Goal: Task Accomplishment & Management: Complete application form

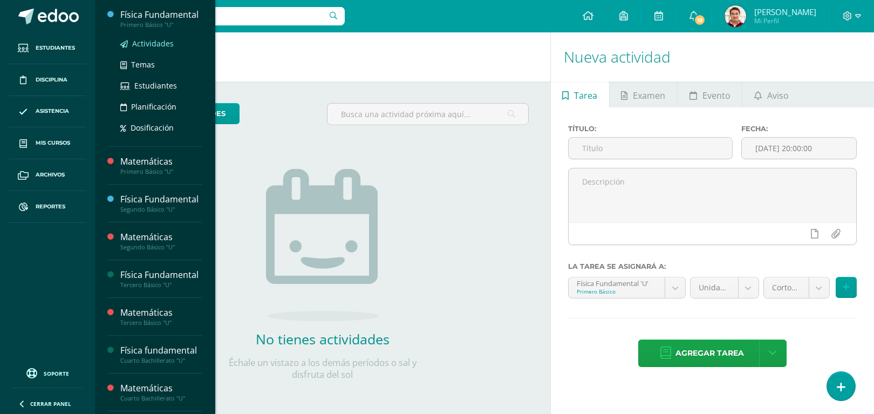
click at [161, 49] on span "Actividades" at bounding box center [153, 43] width 42 height 10
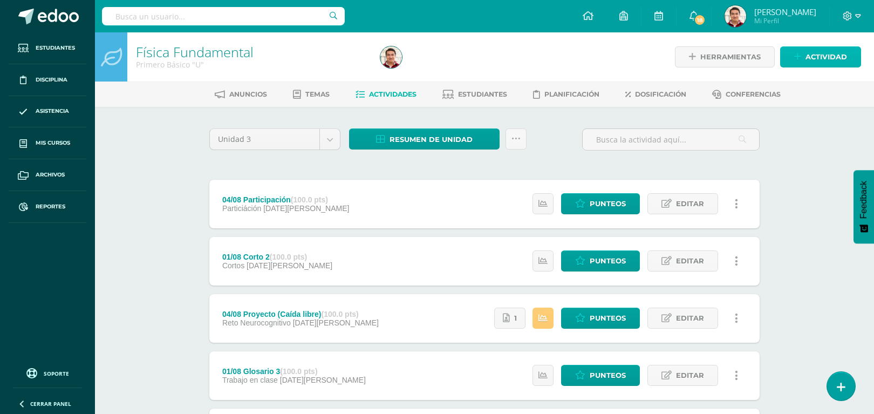
click at [818, 50] on span "Actividad" at bounding box center [827, 57] width 42 height 20
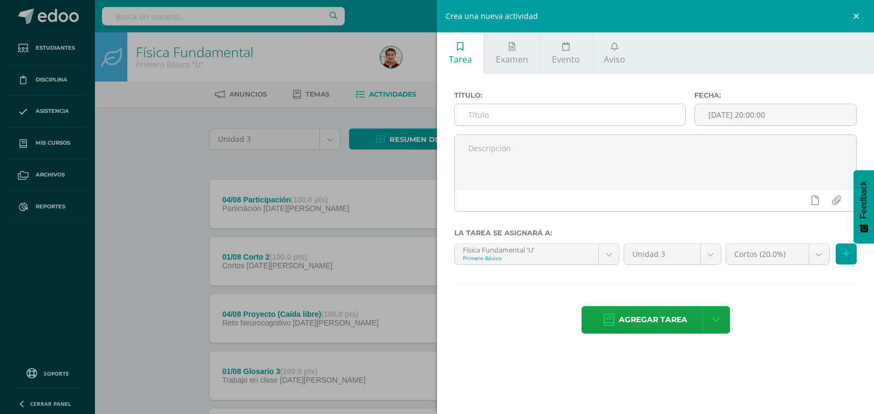
click at [573, 122] on input "text" at bounding box center [570, 114] width 230 height 21
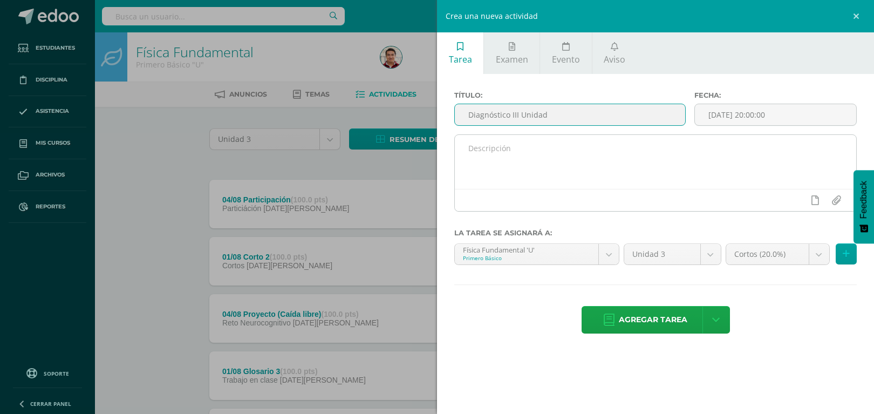
type input "Diagnóstico III Unidad"
click at [544, 160] on textarea at bounding box center [656, 162] width 402 height 54
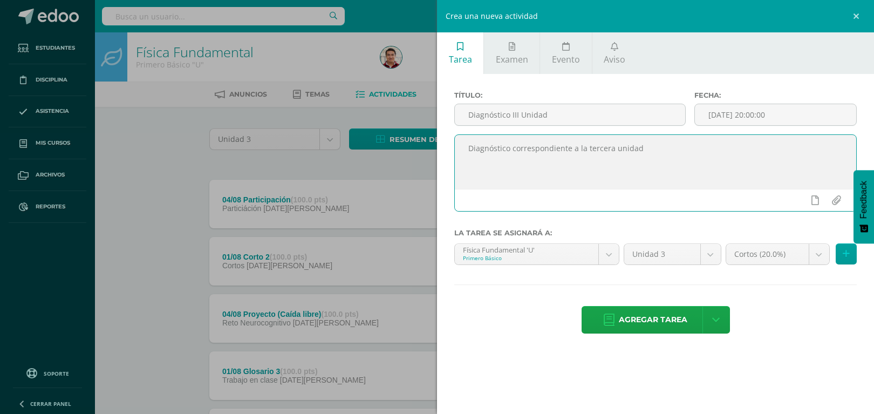
click at [694, 181] on textarea "Diagnóstico correspondiente a la tercera unidad" at bounding box center [656, 162] width 402 height 54
type textarea "Diagnóstico correspondiente a la tercera unidad"
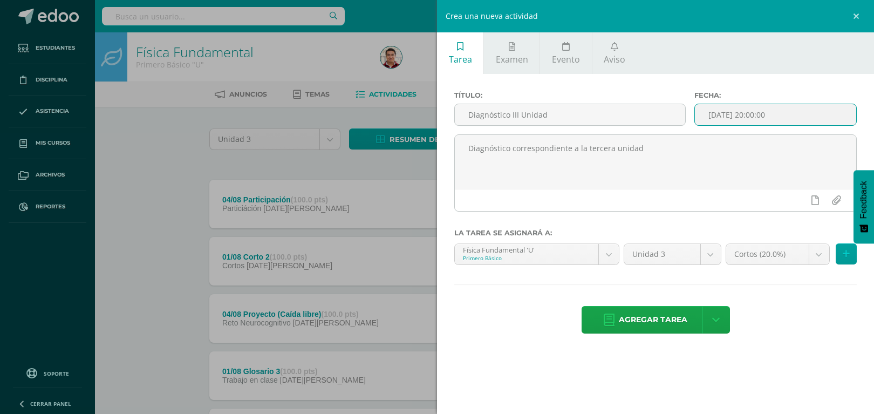
click at [827, 115] on input "[DATE] 20:00:00" at bounding box center [776, 114] width 162 height 21
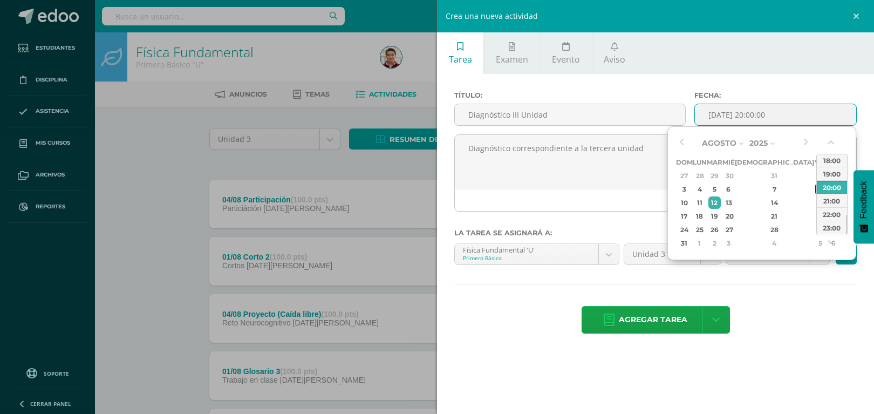
click at [816, 190] on div "8" at bounding box center [821, 189] width 10 height 12
type input "2025-08-08 20:00"
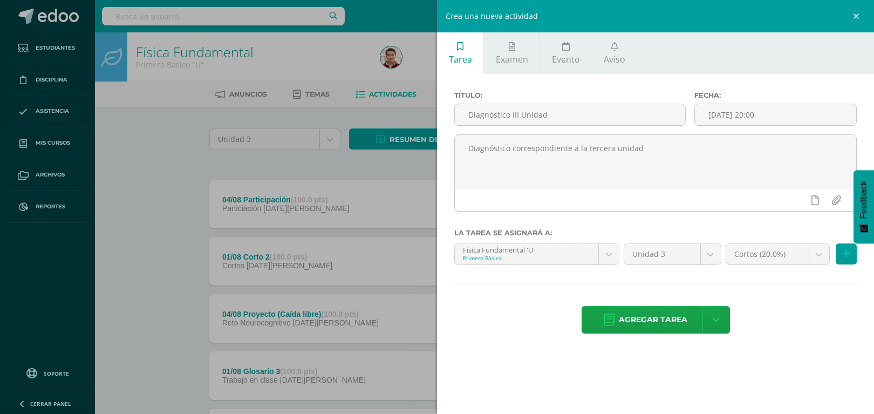
click at [791, 346] on div "Título: Diagnóstico III Unidad Fecha: 2025-08-08 20:00 Diagnóstico correspondie…" at bounding box center [655, 213] width 437 height 279
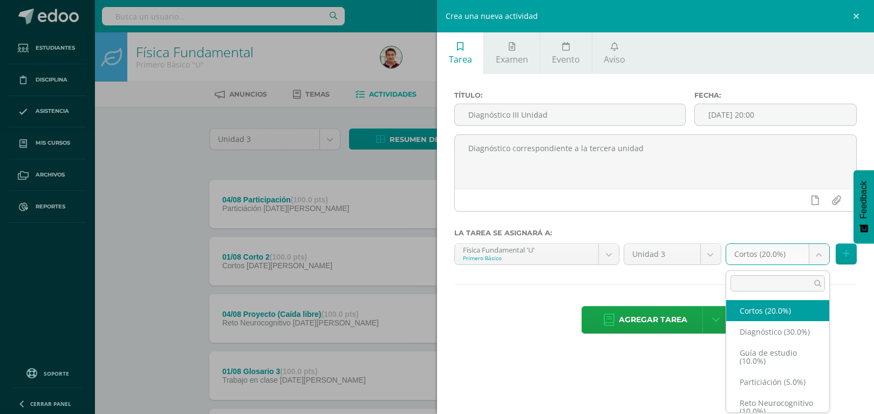
click at [819, 261] on body "Estudiantes Disciplina Asistencia Mis cursos Archivos Reportes Soporte Ayuda Re…" at bounding box center [437, 405] width 874 height 811
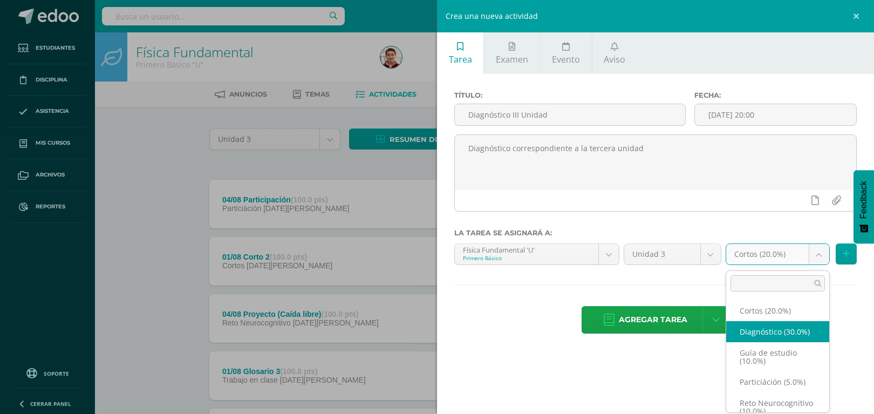
select select "203286"
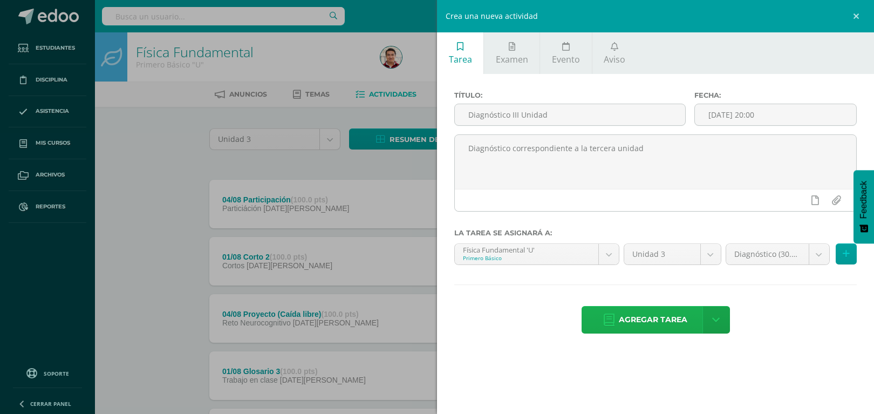
click at [681, 325] on span "Agregar tarea" at bounding box center [653, 320] width 69 height 26
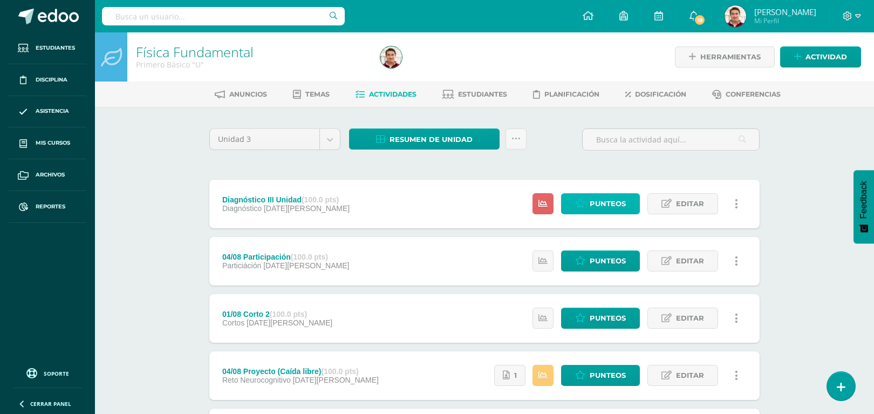
click at [605, 206] on span "Punteos" at bounding box center [608, 204] width 36 height 20
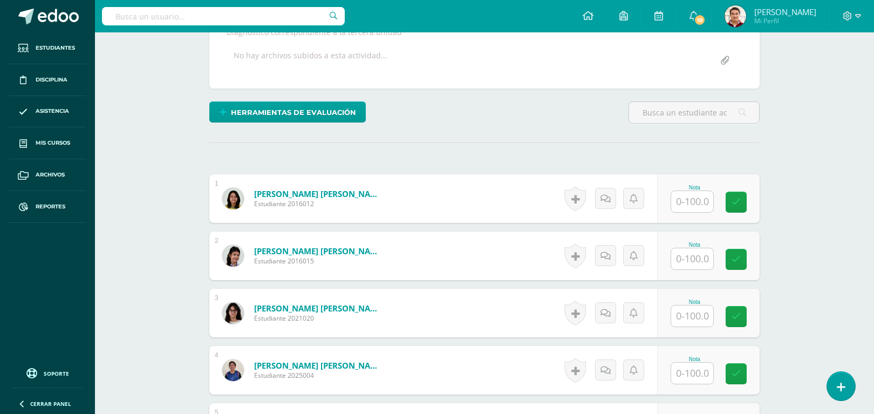
scroll to position [98, 0]
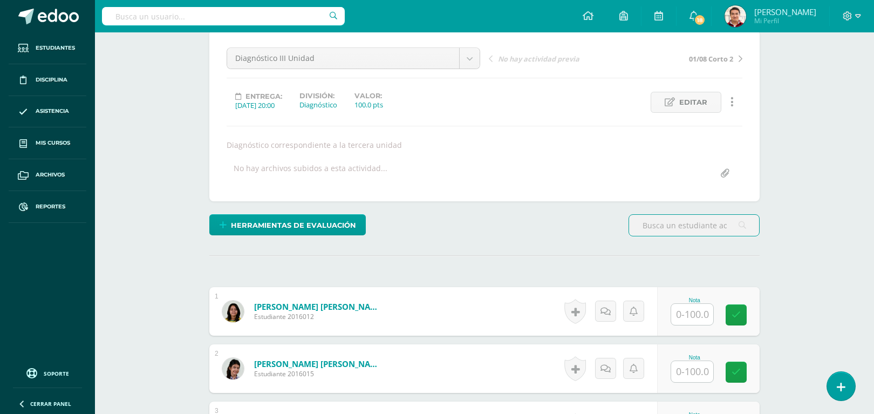
click at [694, 328] on div "Nota" at bounding box center [708, 311] width 103 height 49
click at [693, 314] on input "text" at bounding box center [692, 314] width 42 height 21
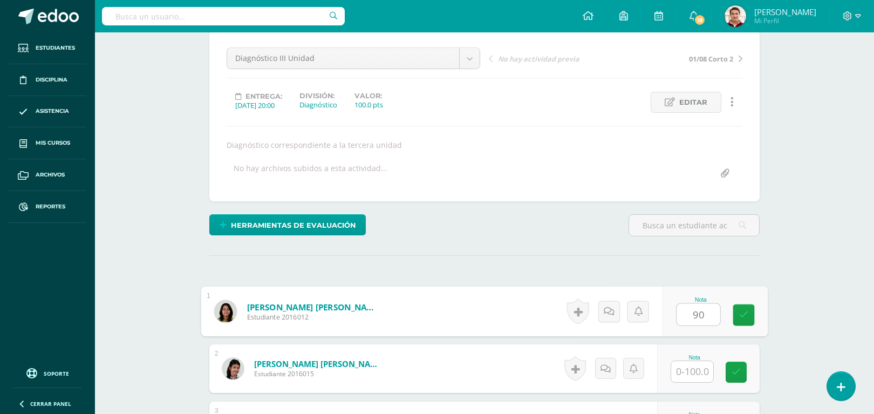
type input "90"
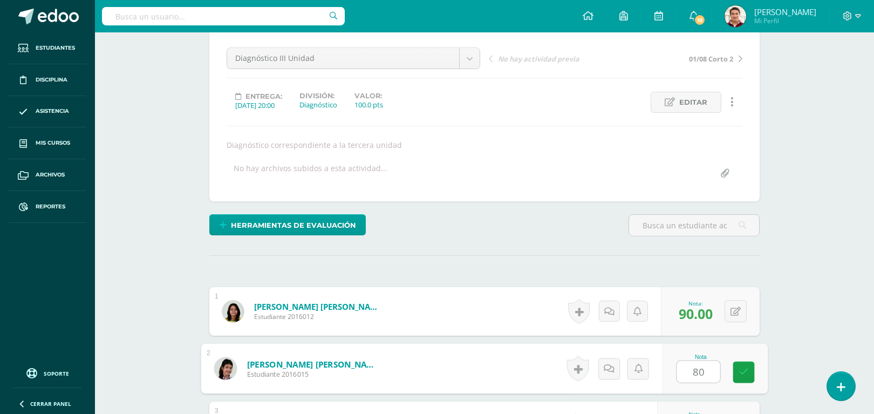
type input "80"
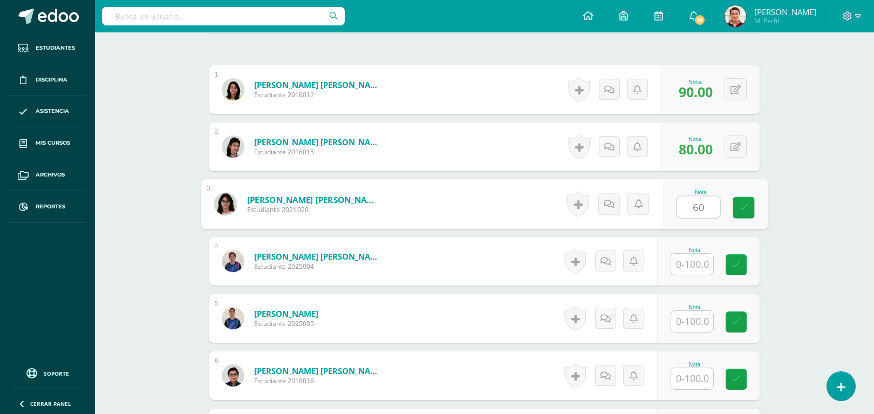
type input "60"
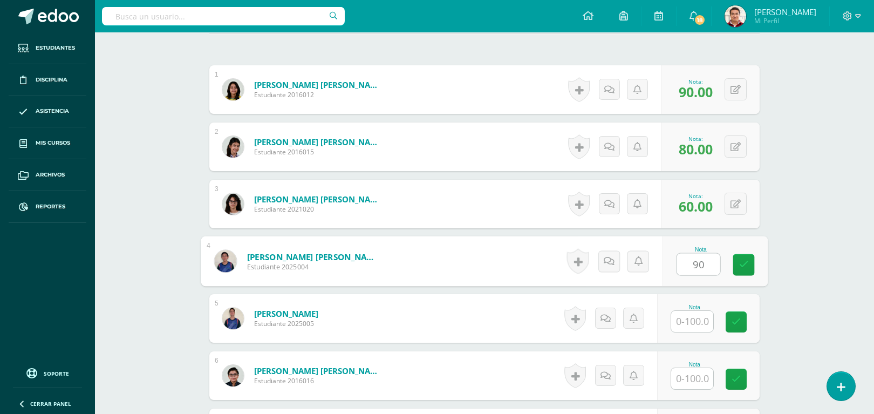
type input "90"
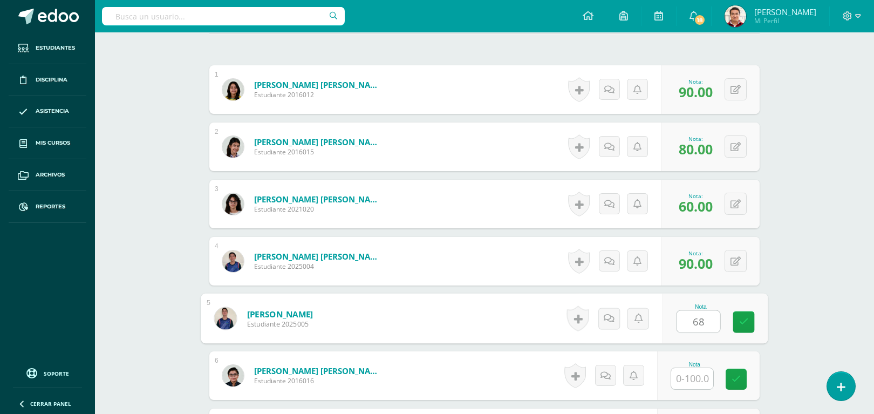
type input "68"
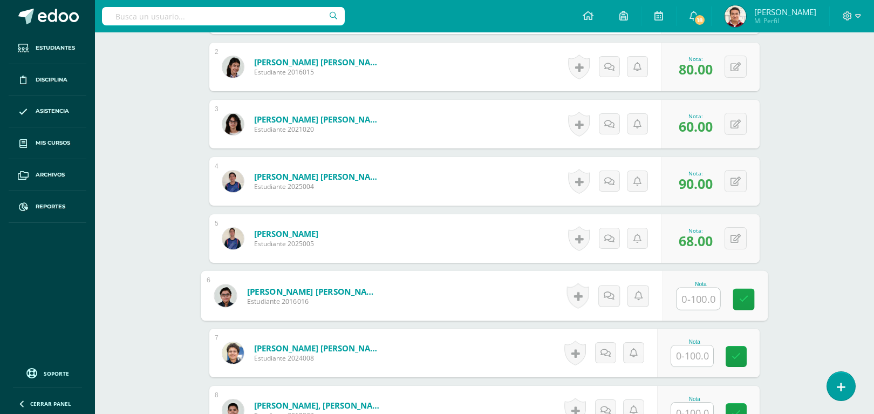
scroll to position [433, 0]
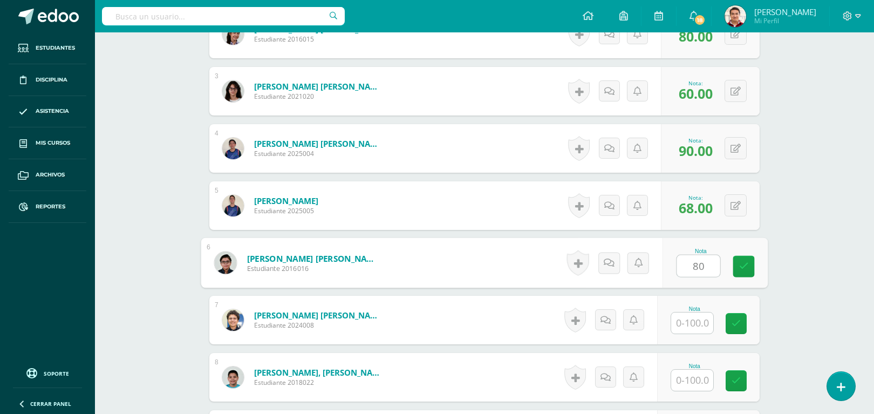
type input "80"
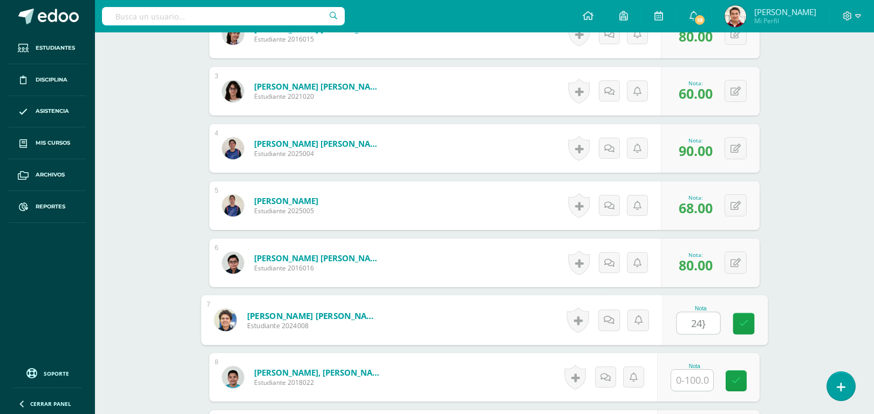
type input "24}"
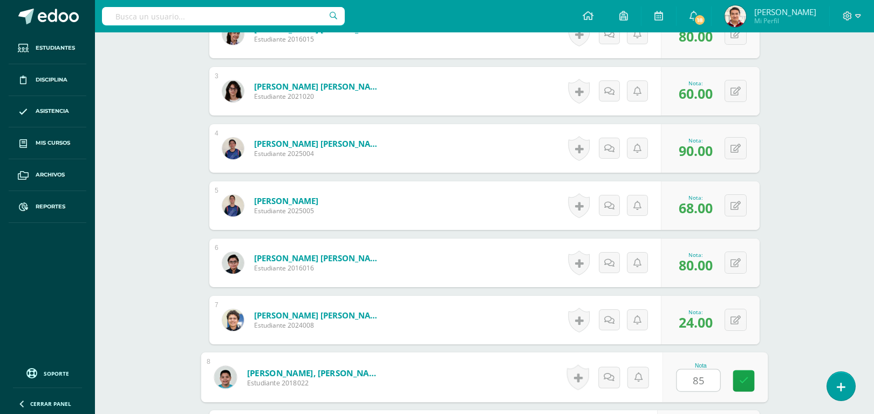
type input "85"
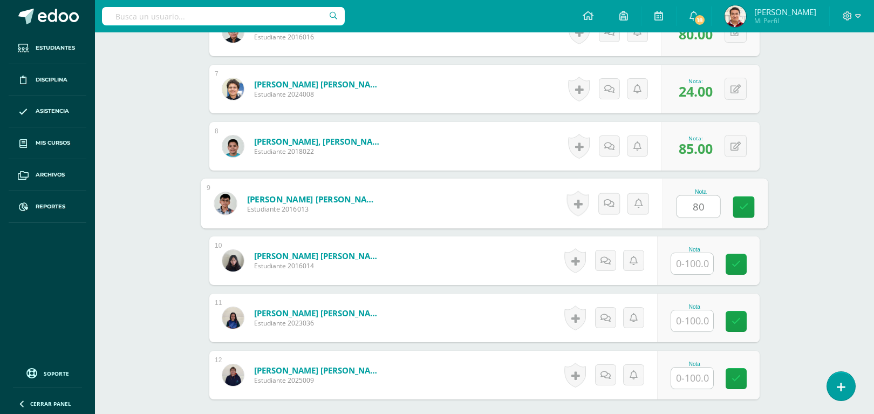
type input "80"
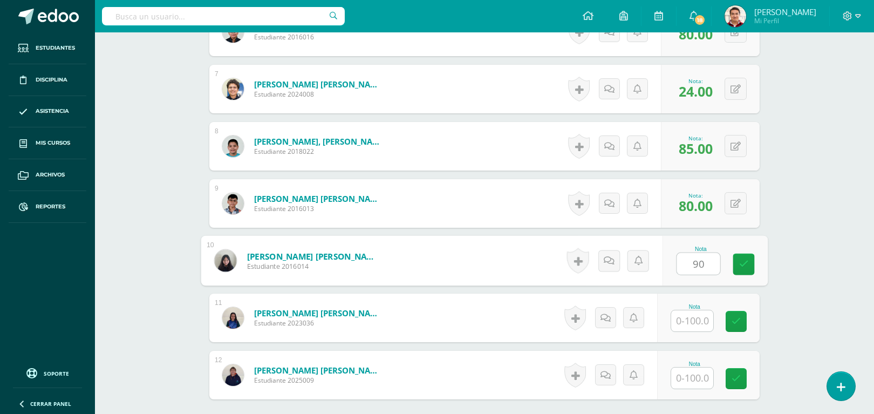
type input "90"
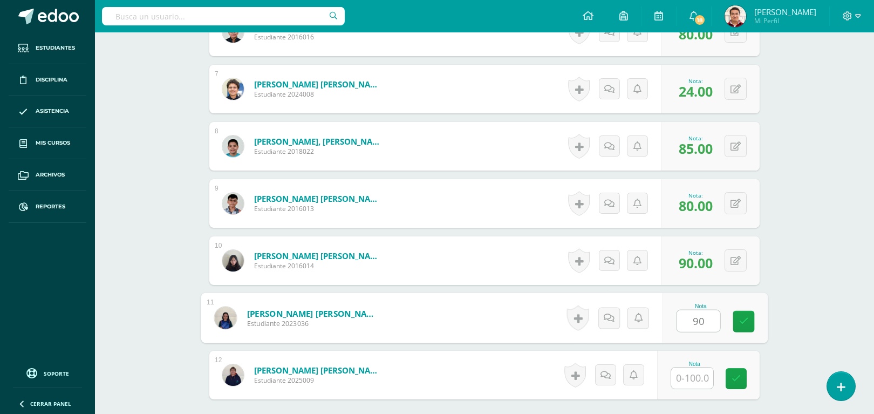
type input "90"
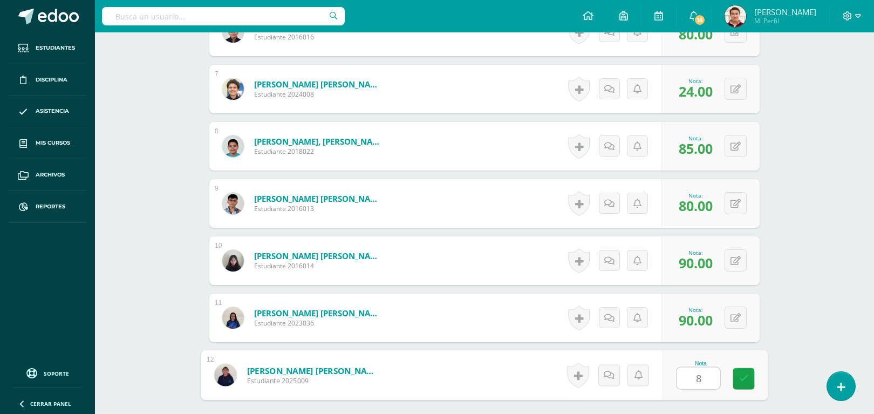
type input "80"
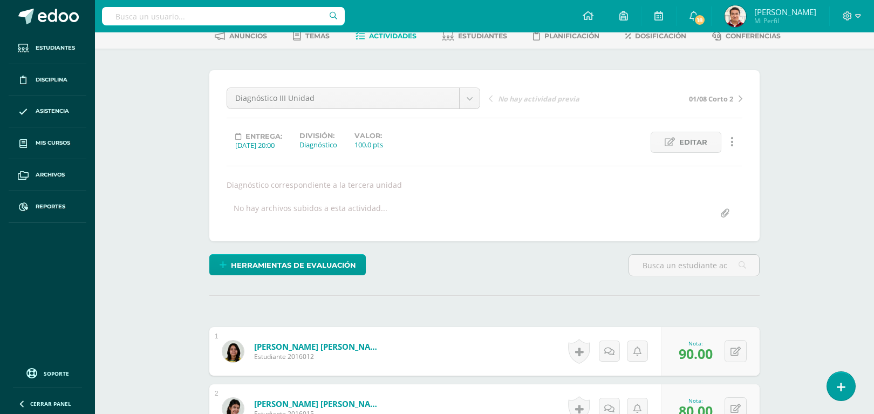
scroll to position [0, 0]
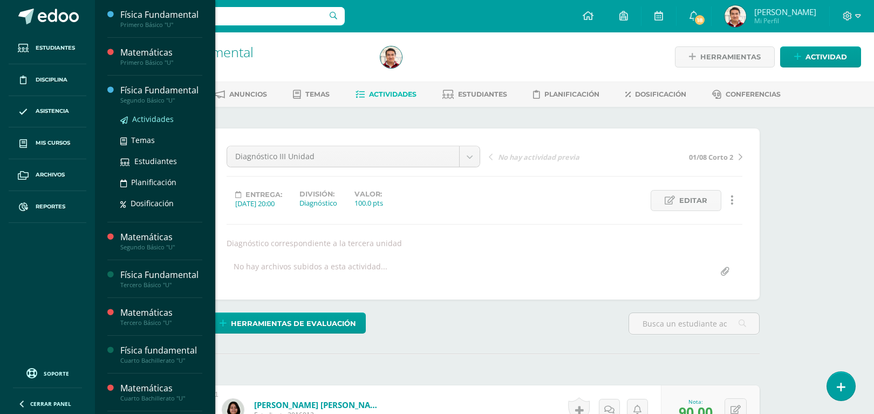
click at [157, 124] on span "Actividades" at bounding box center [153, 119] width 42 height 10
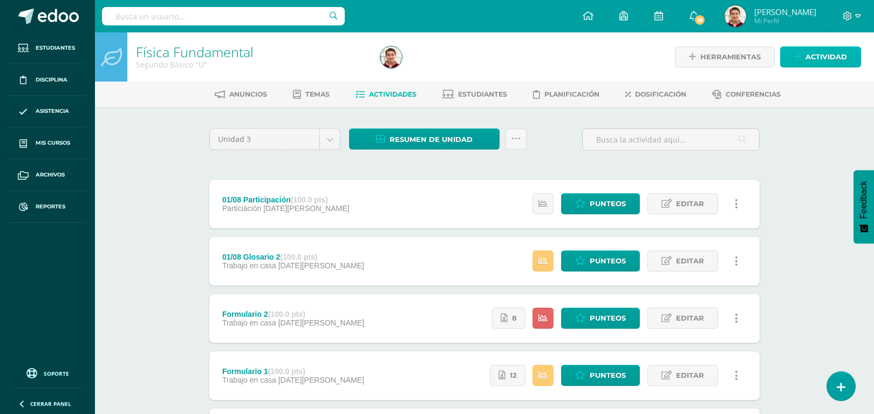
click at [805, 66] on link "Actividad" at bounding box center [821, 56] width 81 height 21
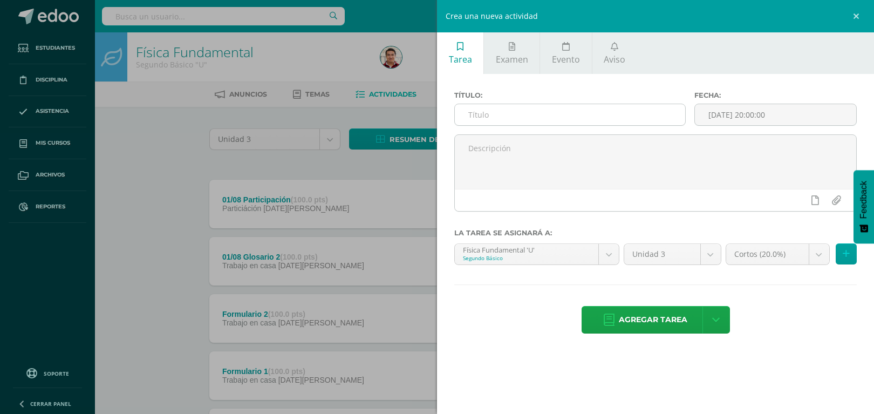
click at [529, 117] on input "text" at bounding box center [570, 114] width 230 height 21
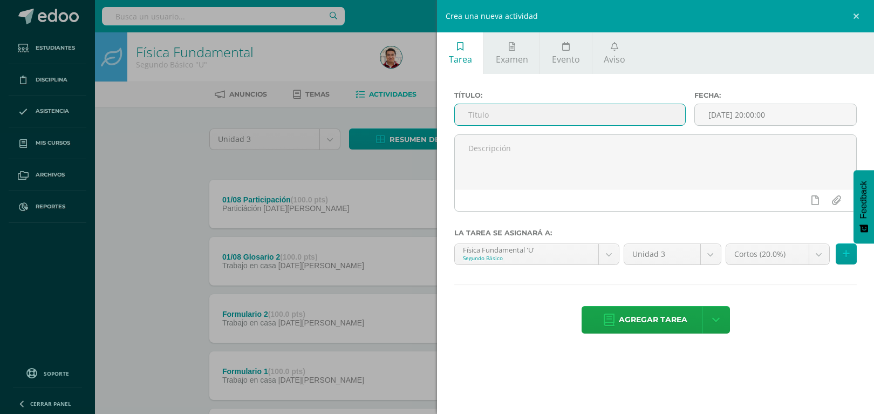
type input "Diagnóstico III Unidad"
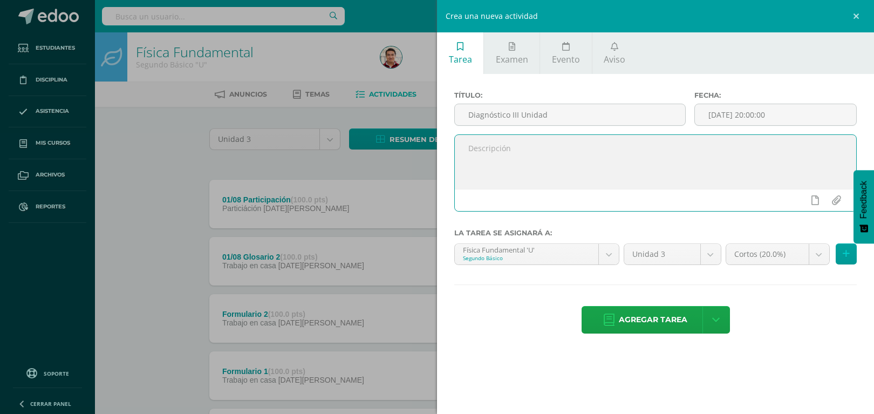
click at [509, 162] on textarea at bounding box center [656, 162] width 402 height 54
type textarea "Diagnóstico III Unidad"
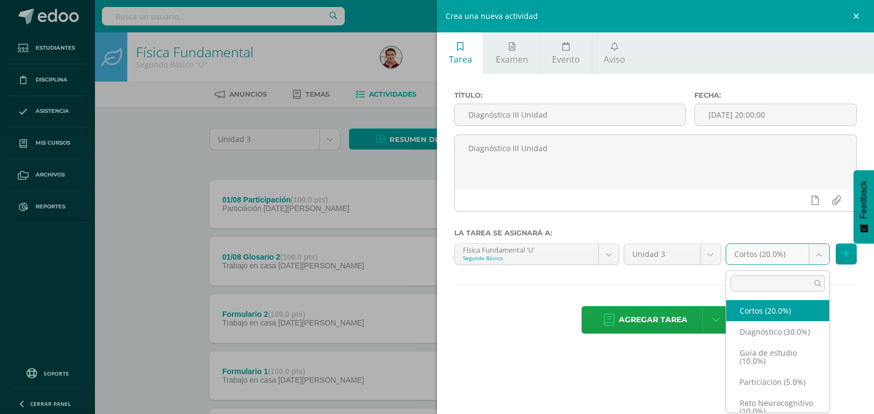
click at [818, 262] on body "Estudiantes Disciplina Asistencia Mis cursos Archivos Reportes Soporte Ayuda Re…" at bounding box center [437, 405] width 874 height 811
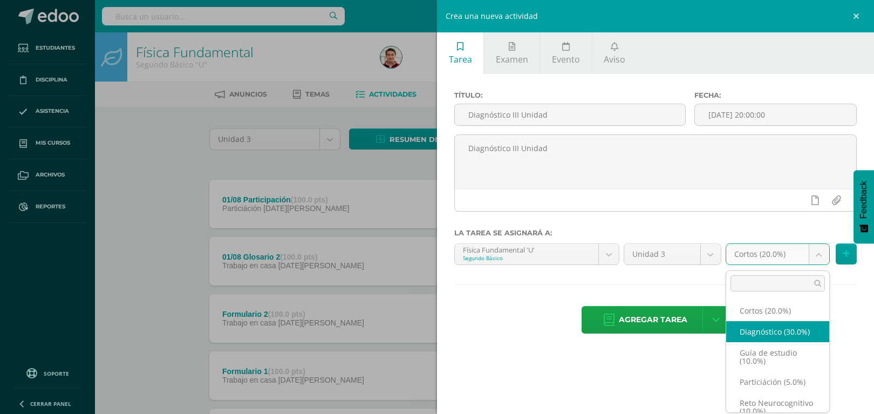
select select "203314"
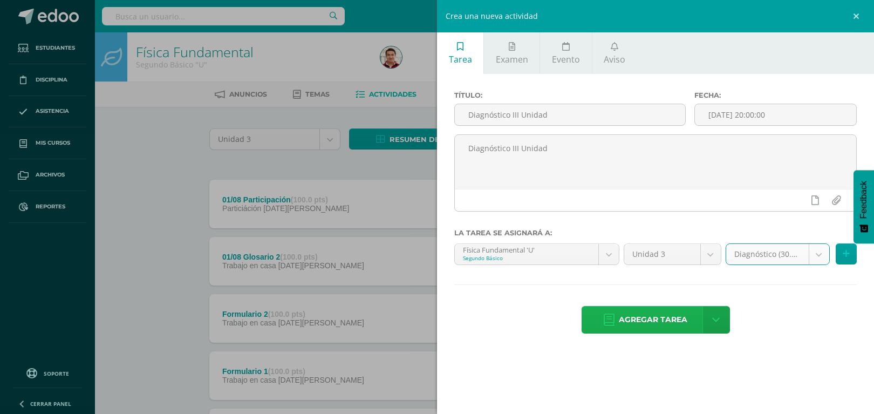
click at [621, 325] on span "Agregar tarea" at bounding box center [653, 320] width 69 height 26
